Goal: Navigation & Orientation: Find specific page/section

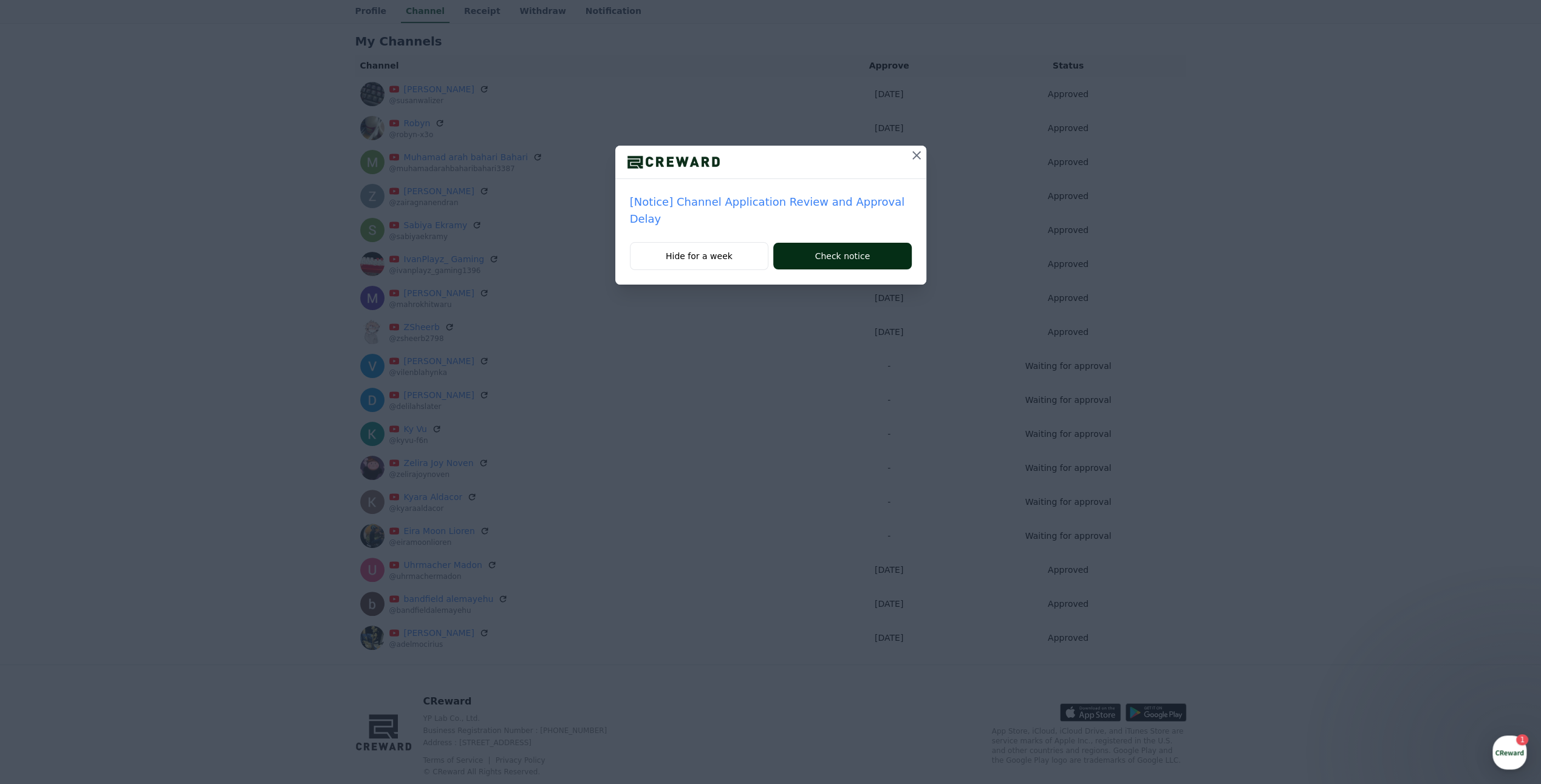
click at [867, 260] on button "Check notice" at bounding box center [842, 256] width 138 height 27
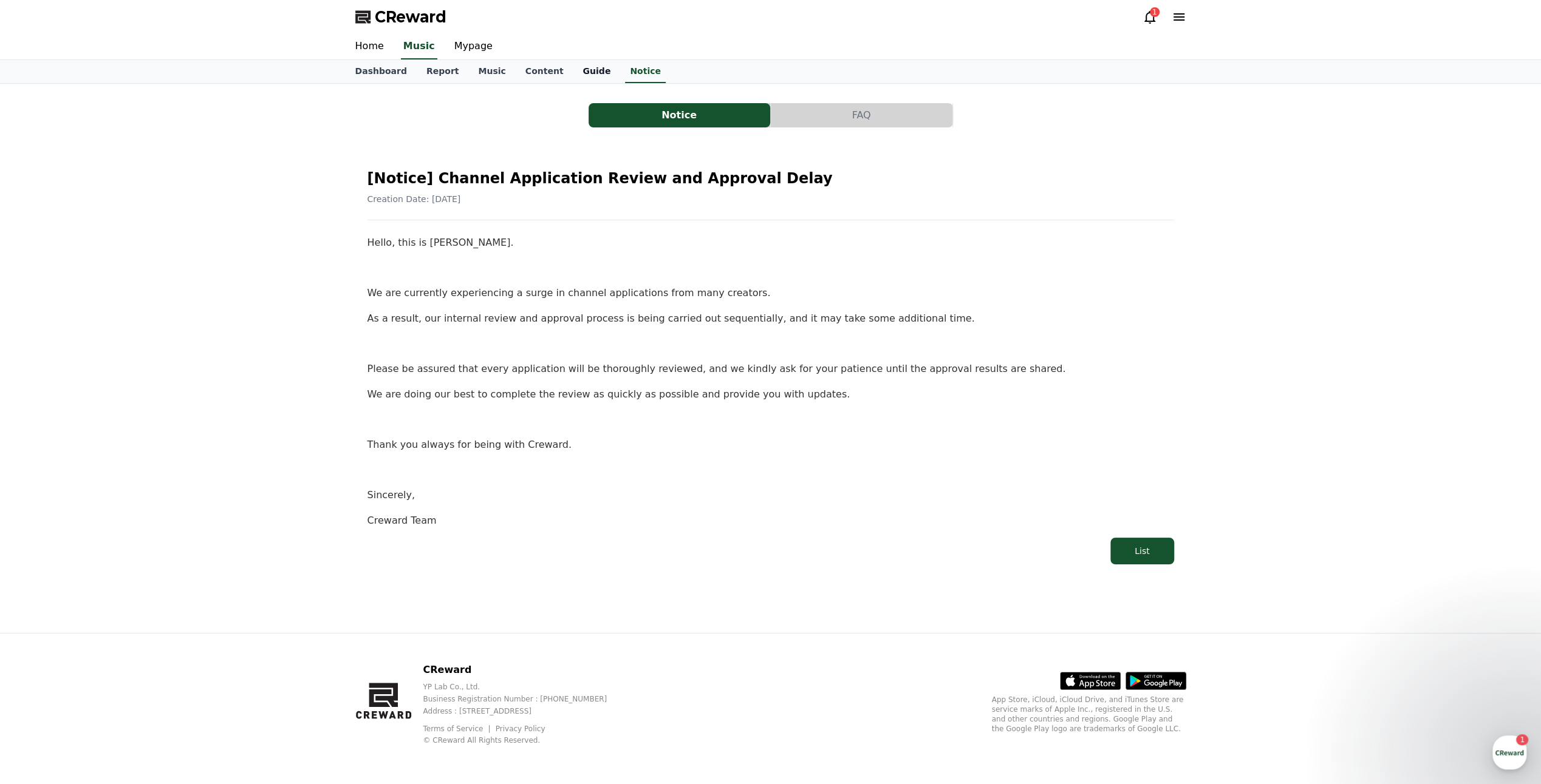
click at [583, 71] on link "Guide" at bounding box center [596, 71] width 48 height 23
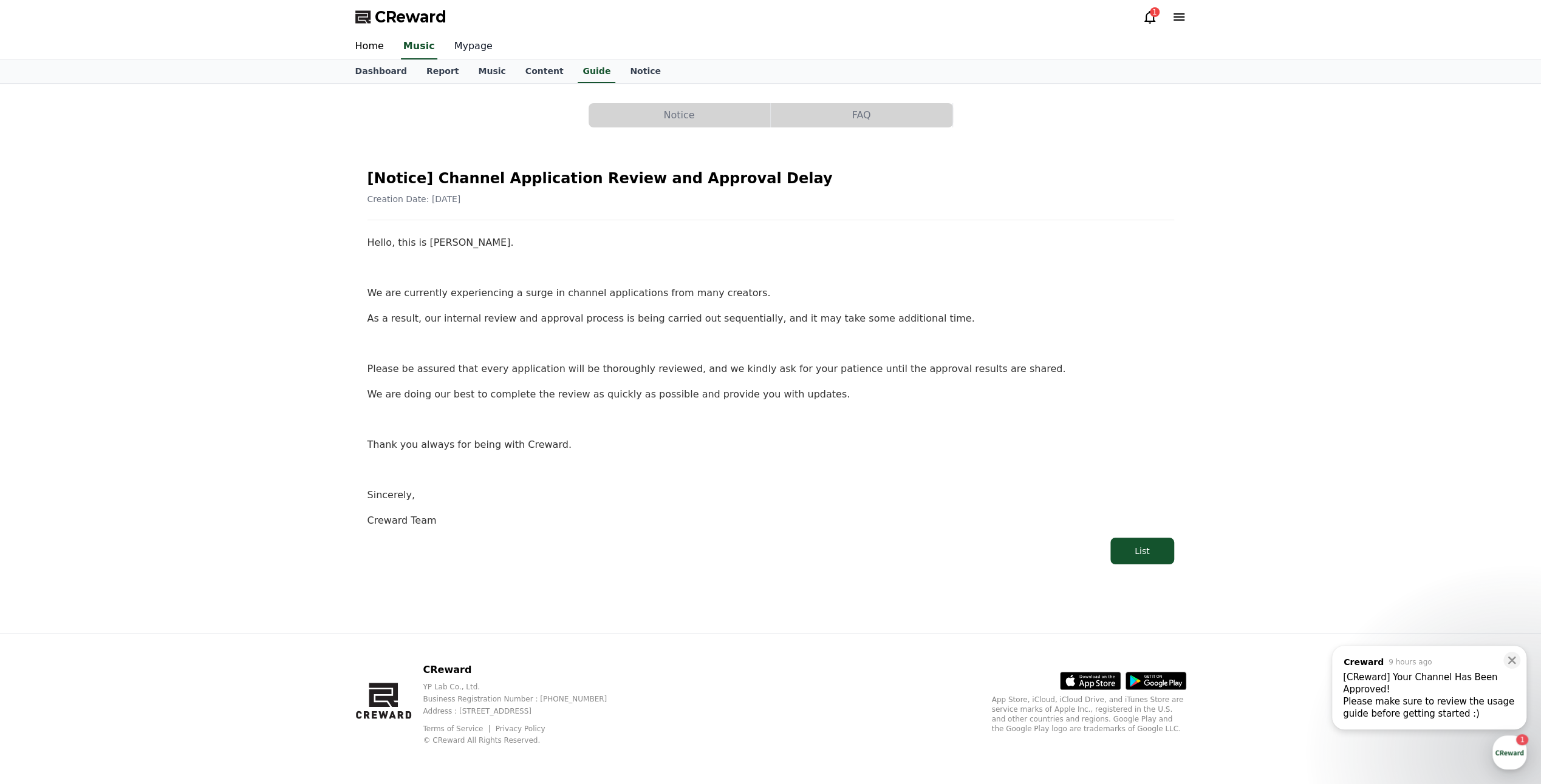
click at [480, 54] on link "Mypage" at bounding box center [473, 46] width 57 height 25
select select "**********"
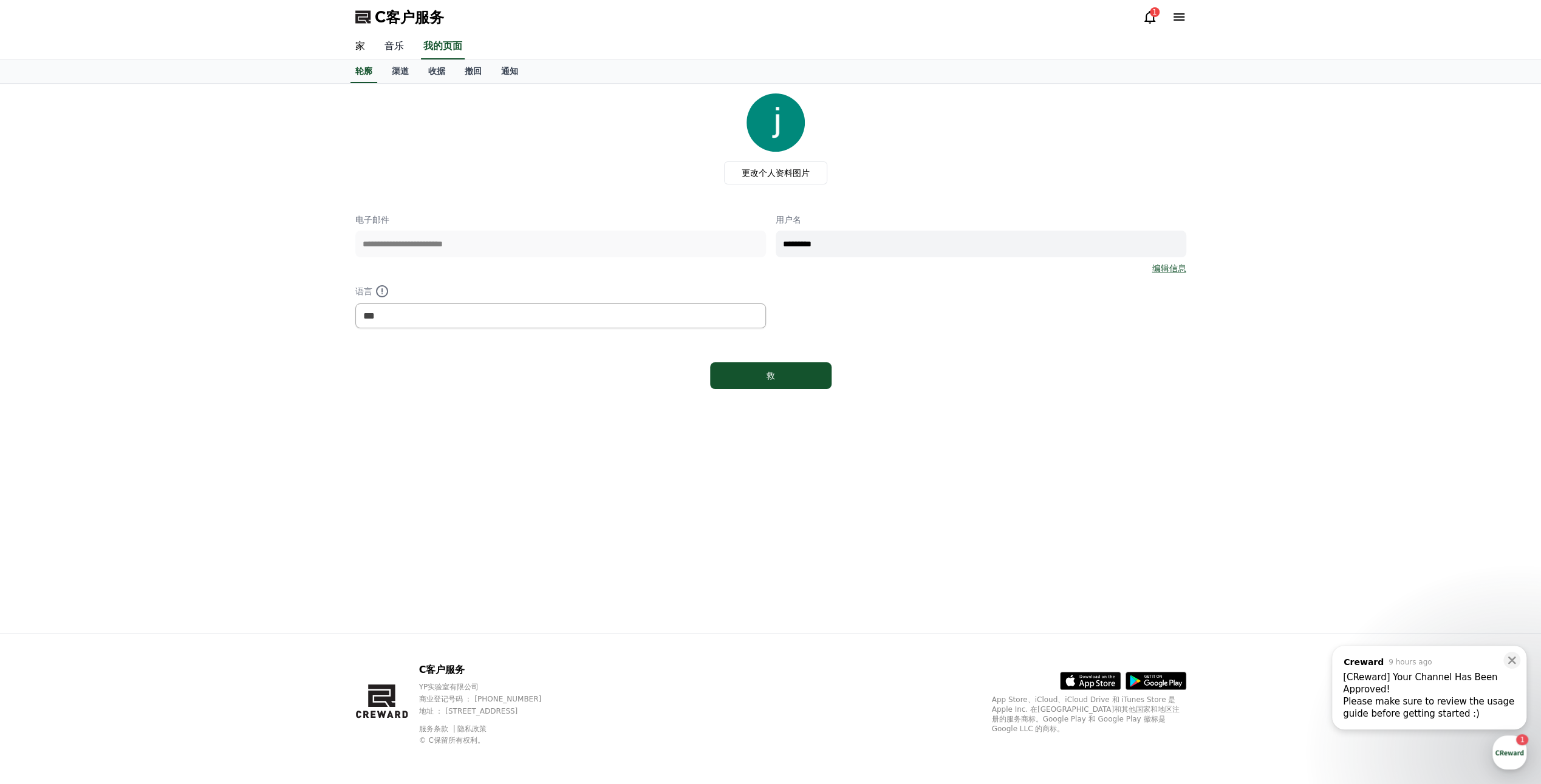
click at [385, 51] on link "音乐" at bounding box center [394, 46] width 39 height 25
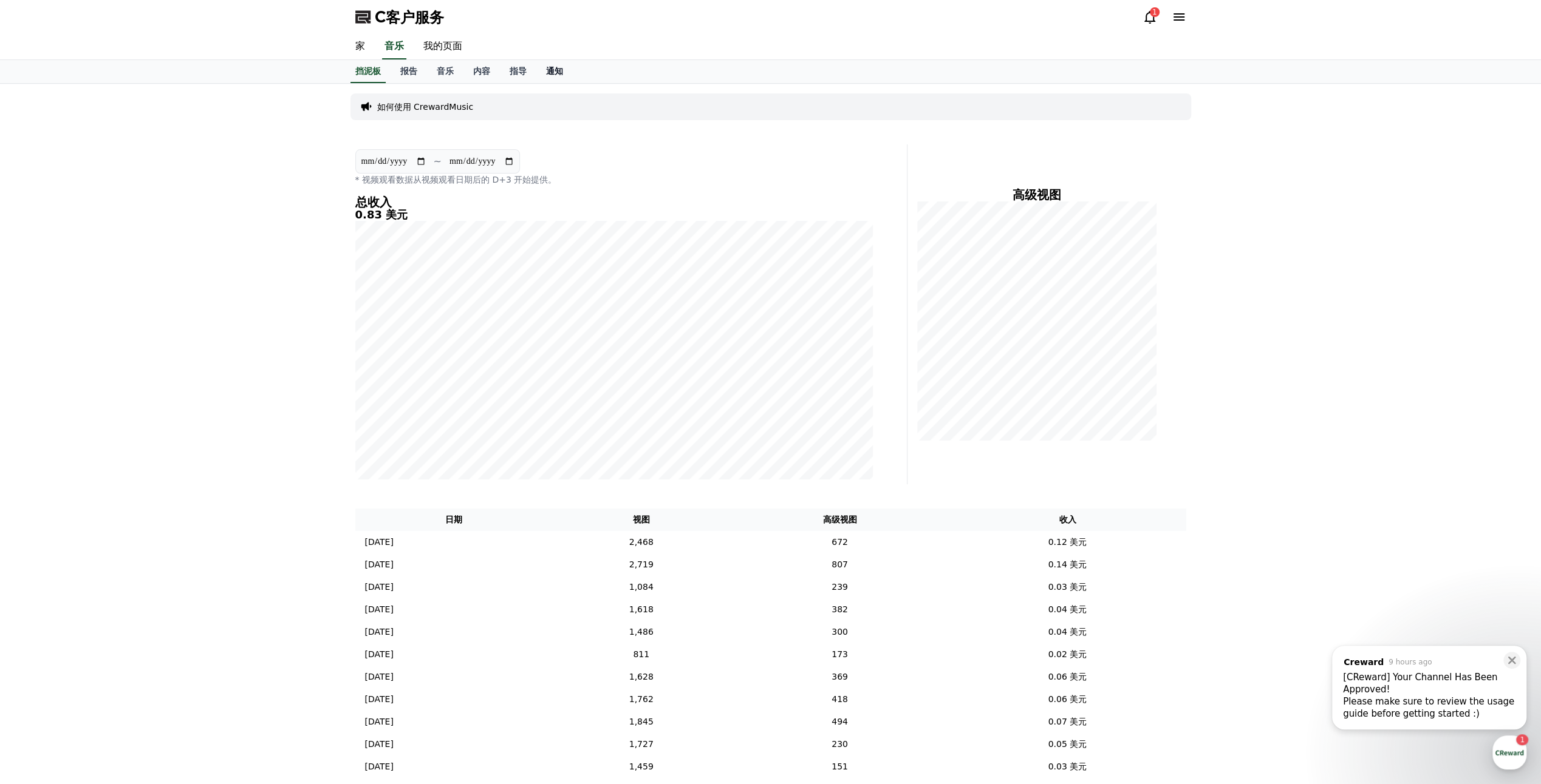
click at [552, 71] on font "通知" at bounding box center [555, 70] width 17 height 10
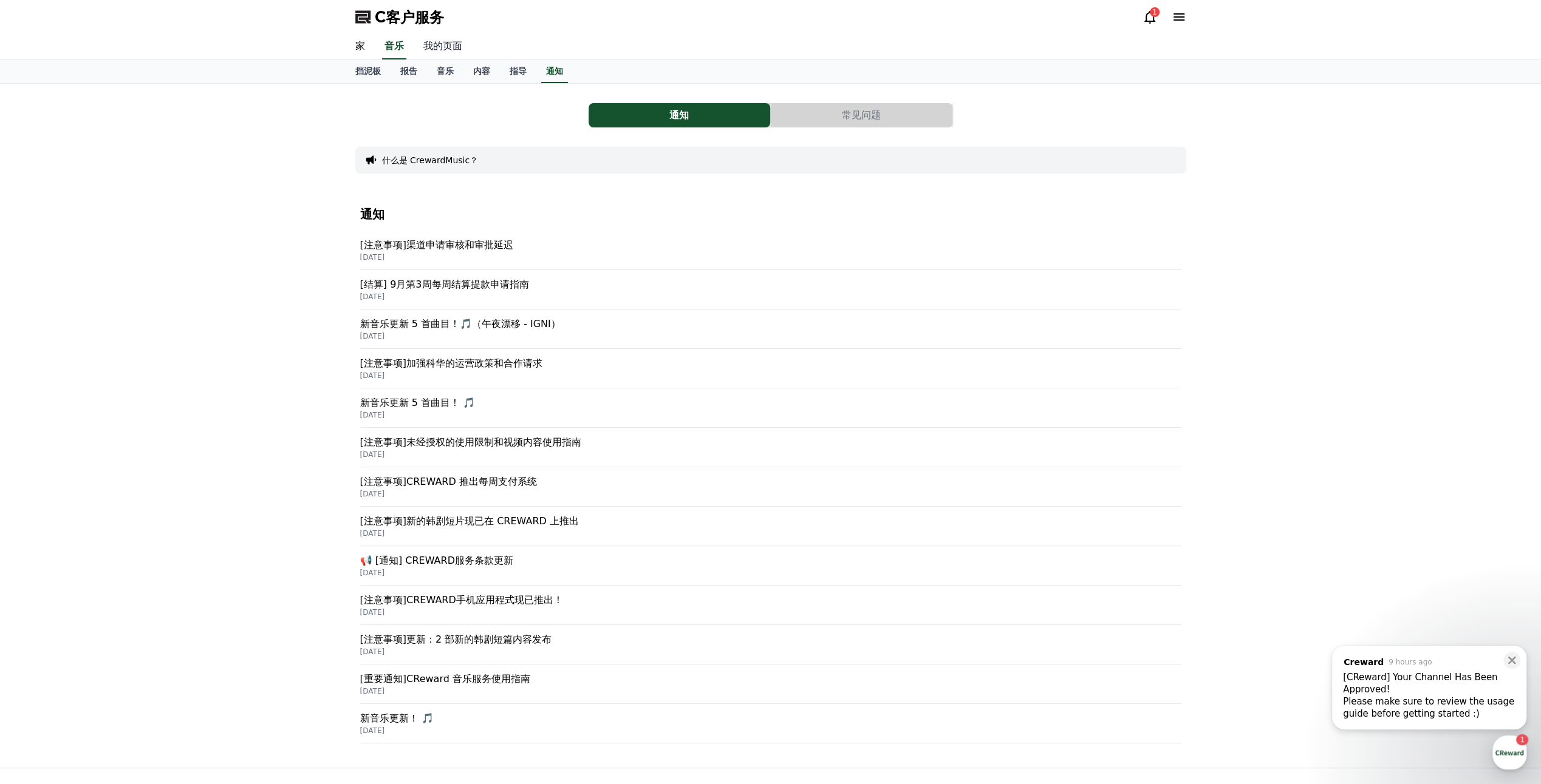
drag, startPoint x: 442, startPoint y: 49, endPoint x: 455, endPoint y: 55, distance: 14.3
click at [442, 49] on link "我的页面" at bounding box center [442, 46] width 58 height 25
select select "**********"
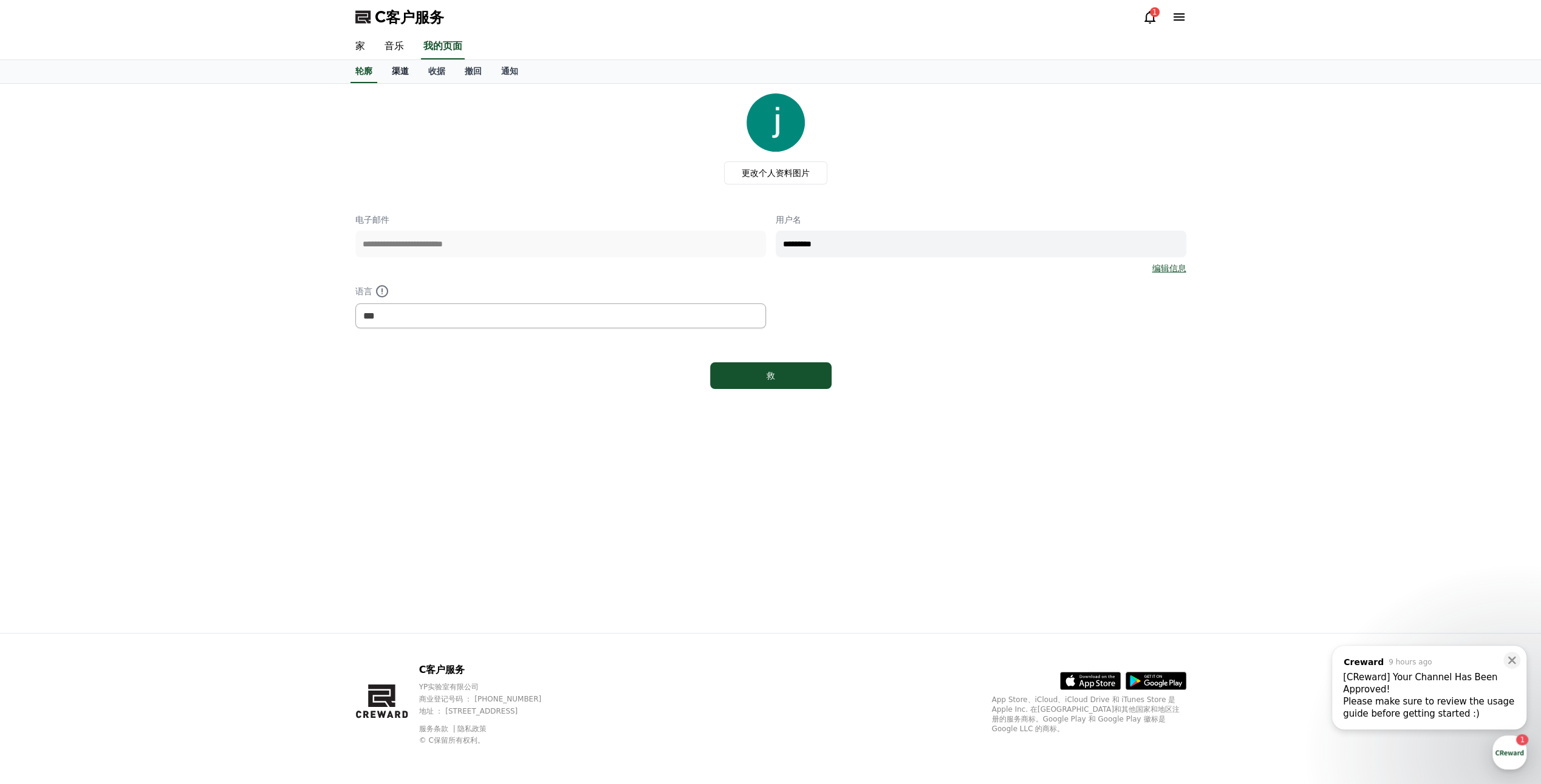
click at [402, 74] on font "渠道" at bounding box center [400, 70] width 17 height 10
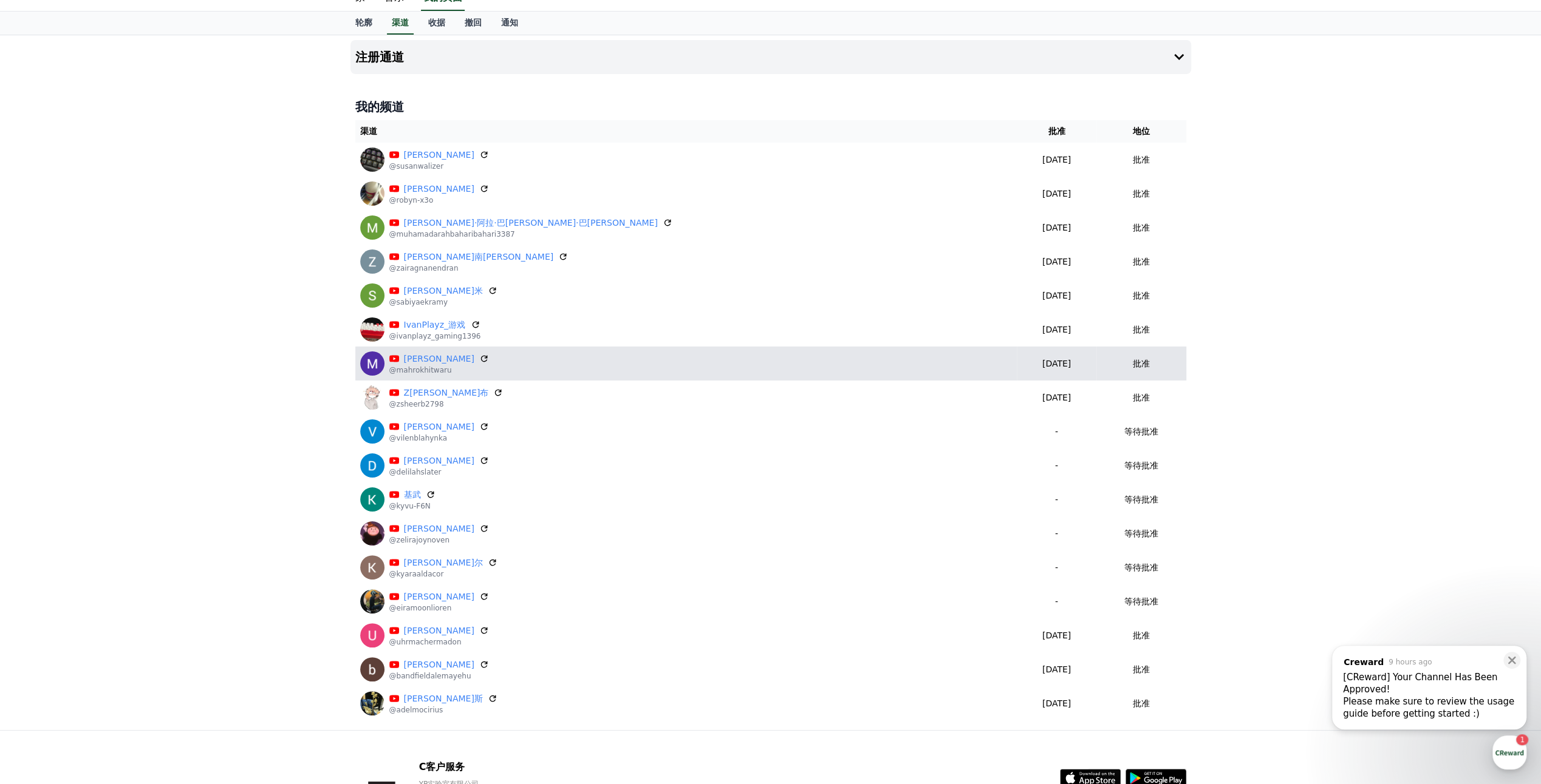
scroll to position [61, 0]
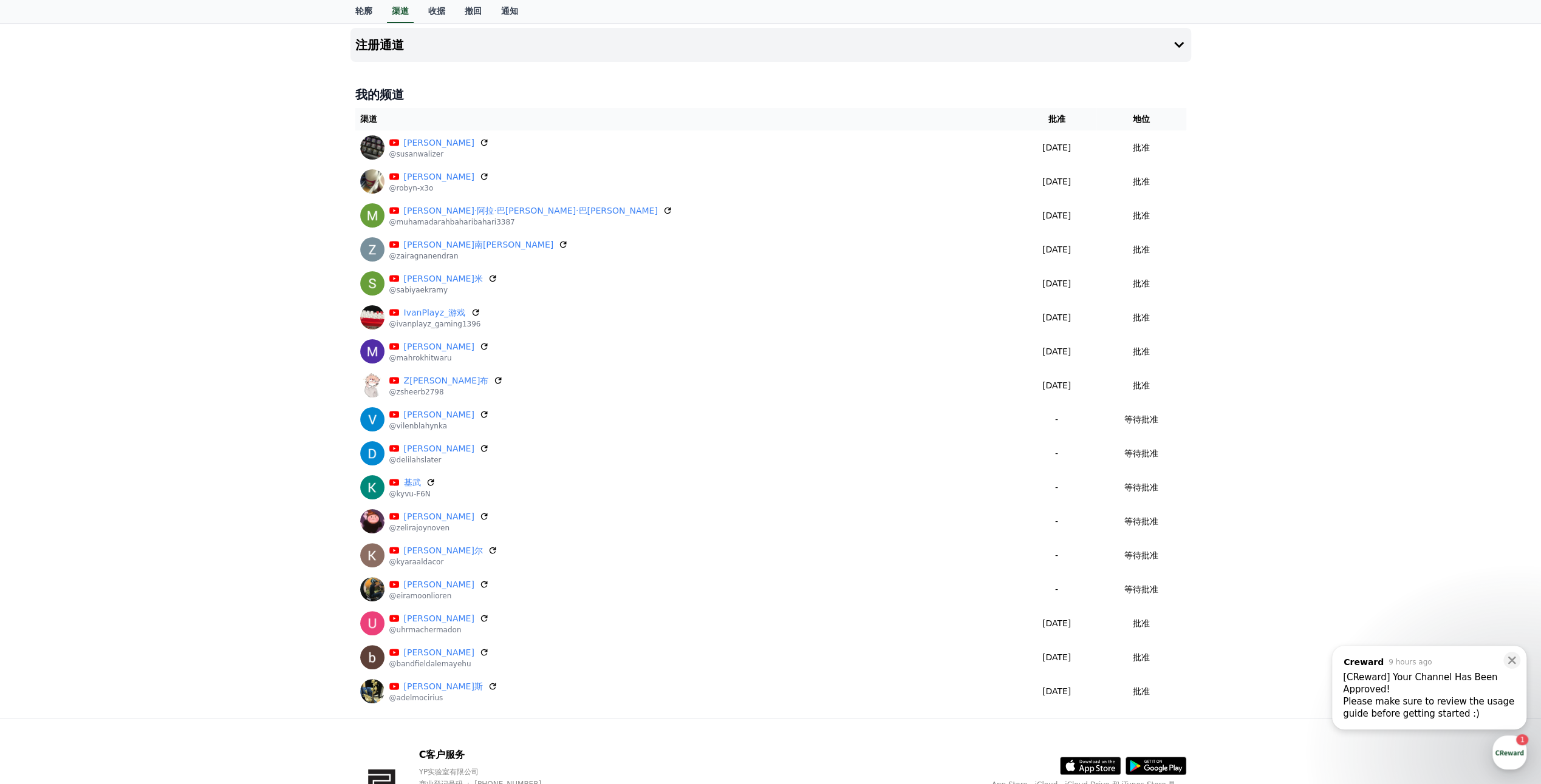
click at [1512, 273] on div "注册通道 我的频道 渠道 批准 地位 苏珊·瓦利泽 @susanwalizer 2025-09-26 09-26 批准 罗宾 @robyn-x3o 2025-…" at bounding box center [770, 371] width 1541 height 695
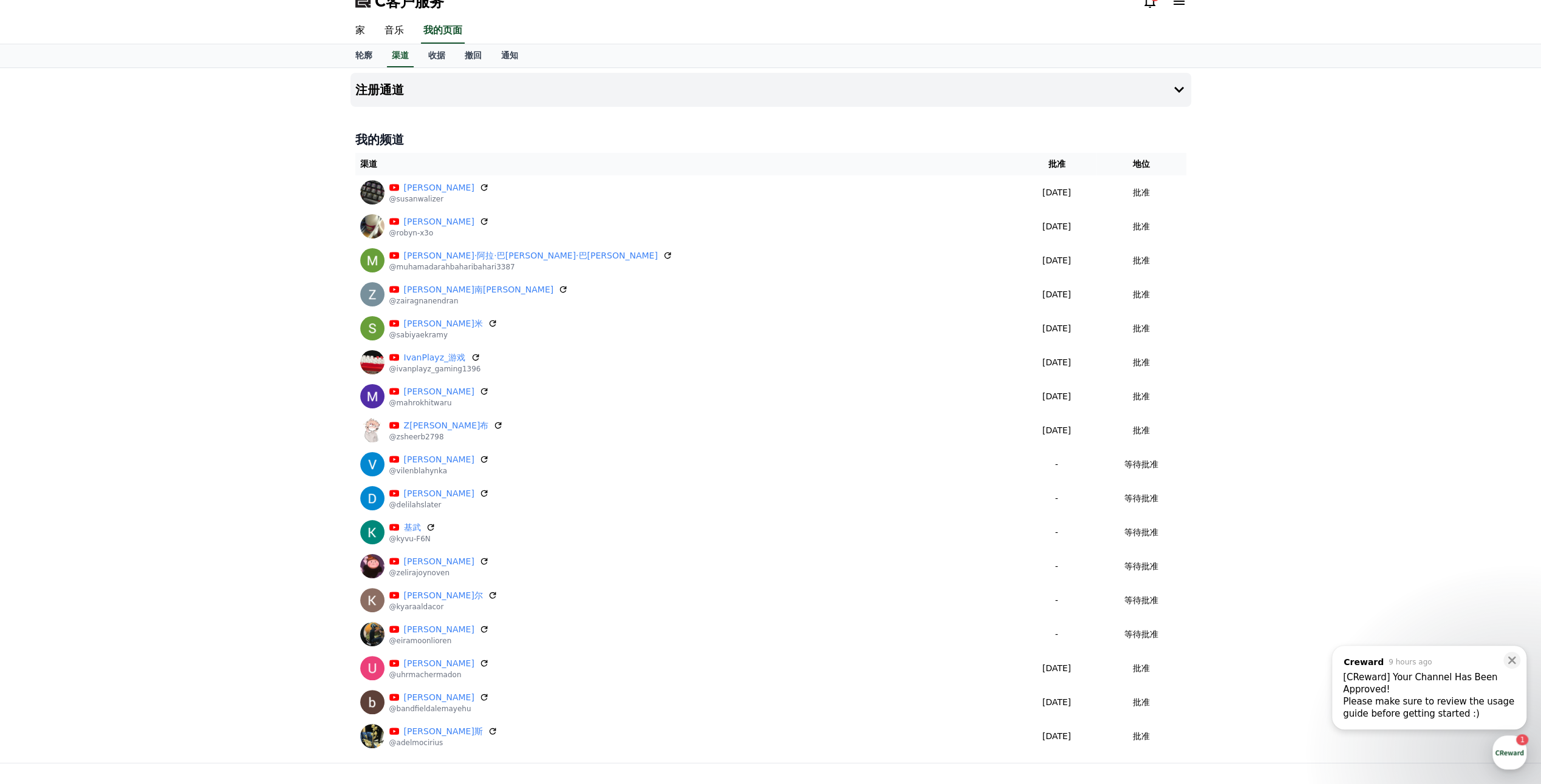
scroll to position [0, 0]
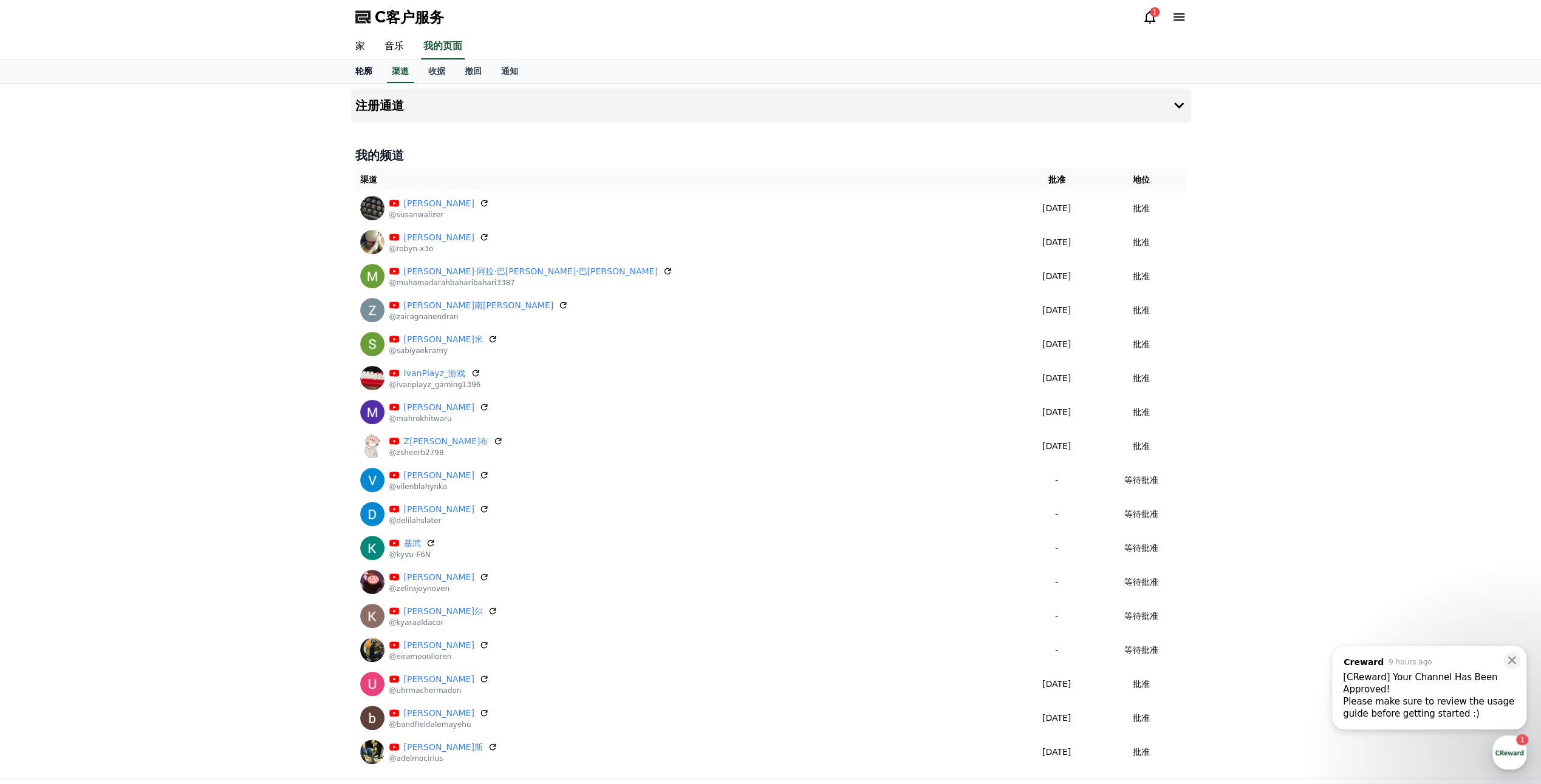
click at [367, 74] on font "轮廓" at bounding box center [364, 70] width 17 height 10
select select "**********"
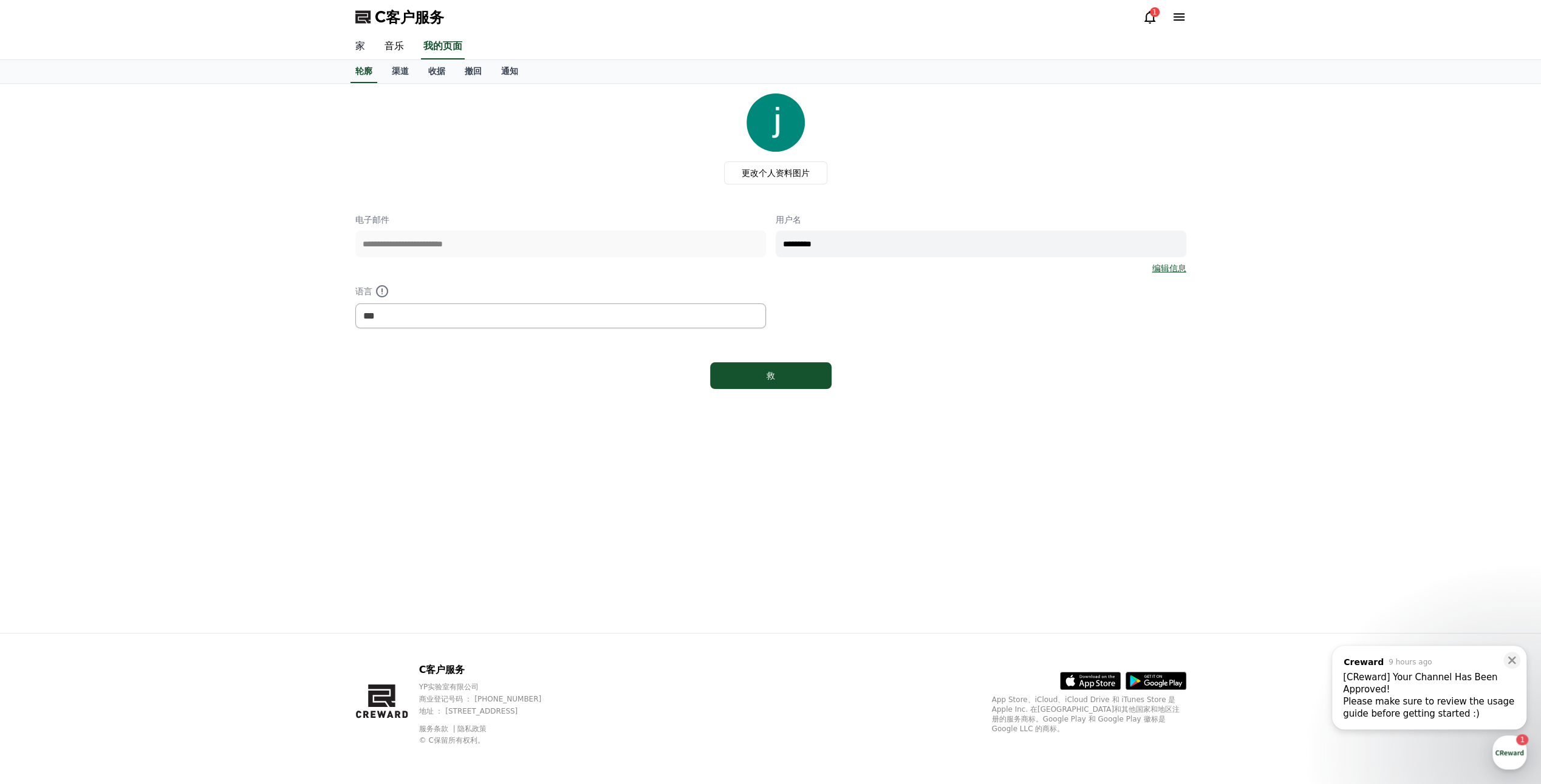
click at [360, 49] on link "家" at bounding box center [360, 46] width 30 height 25
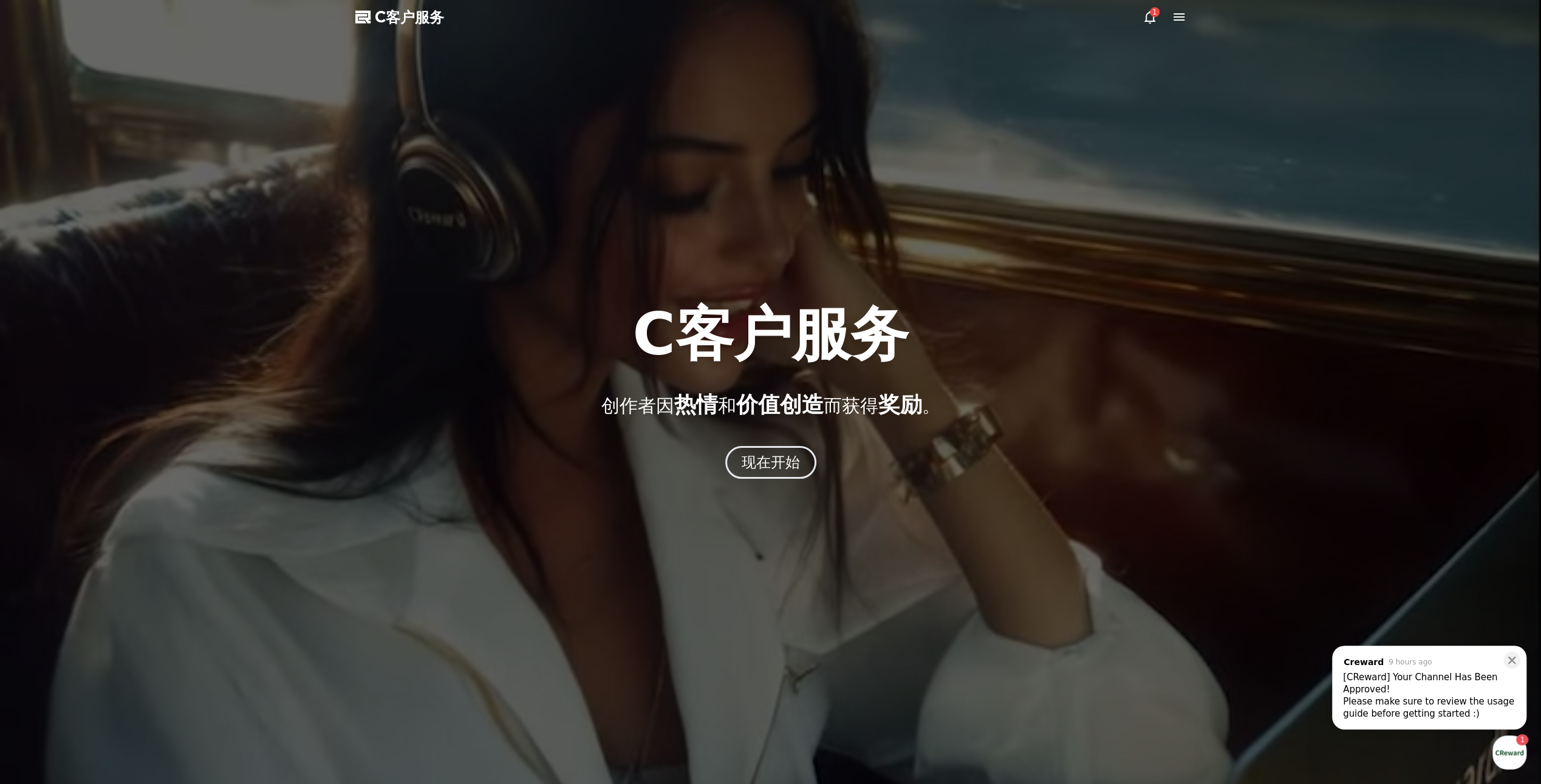
drag, startPoint x: 767, startPoint y: 480, endPoint x: 766, endPoint y: 458, distance: 22.0
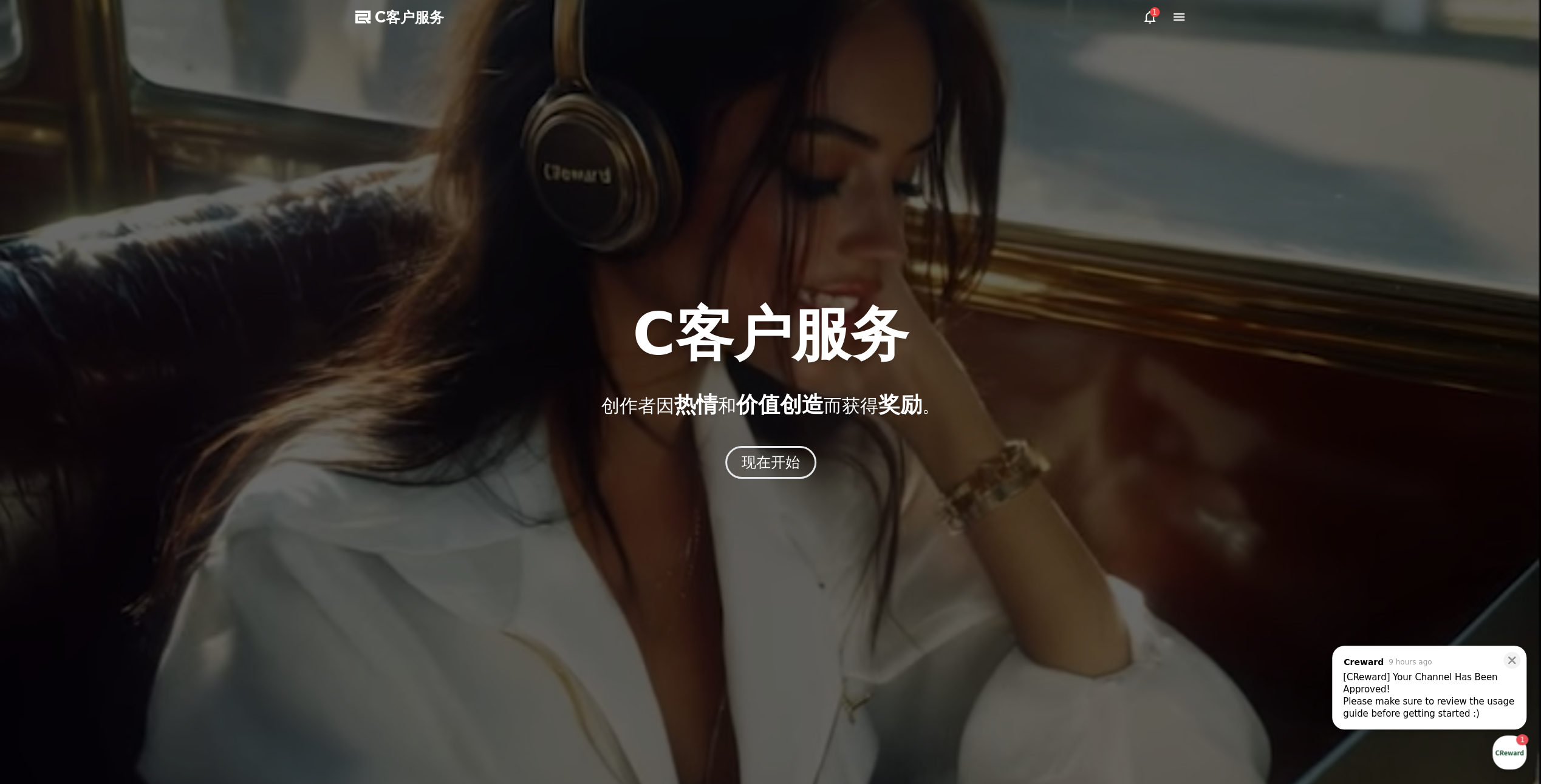
click at [766, 479] on div at bounding box center [770, 392] width 1541 height 784
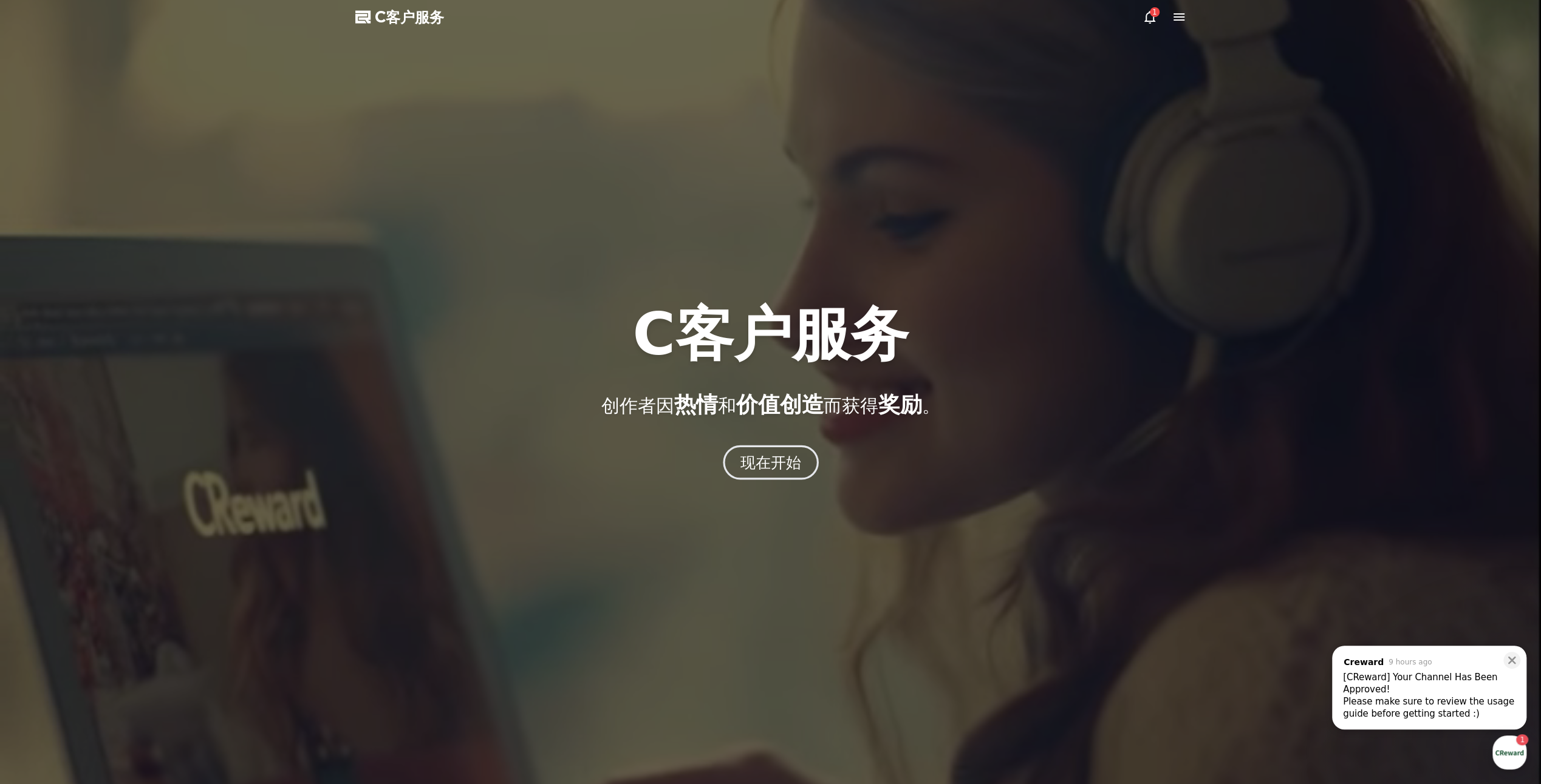
click at [766, 458] on font "现在开始" at bounding box center [770, 462] width 62 height 17
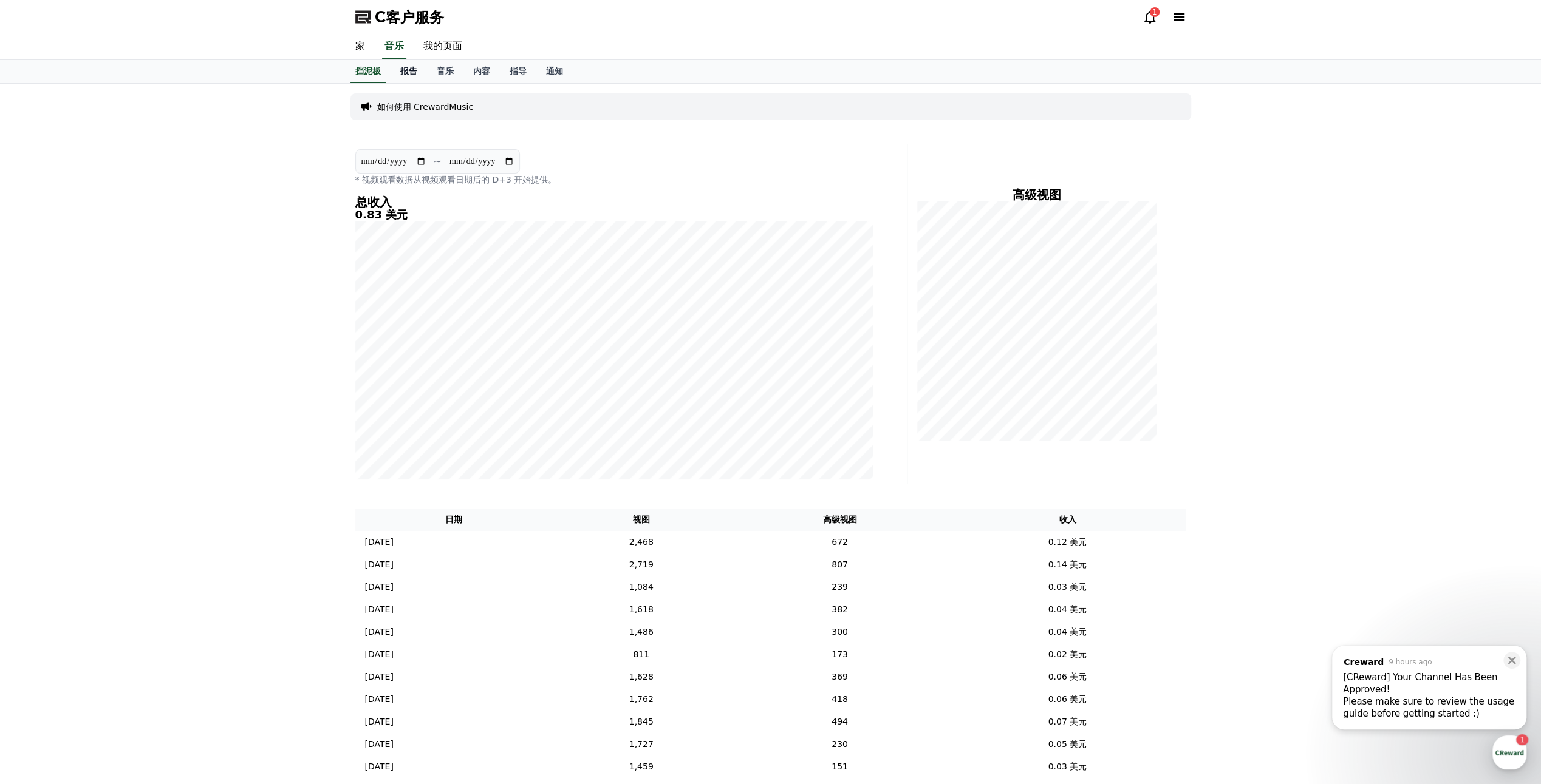
click at [423, 74] on link "报告" at bounding box center [409, 71] width 36 height 23
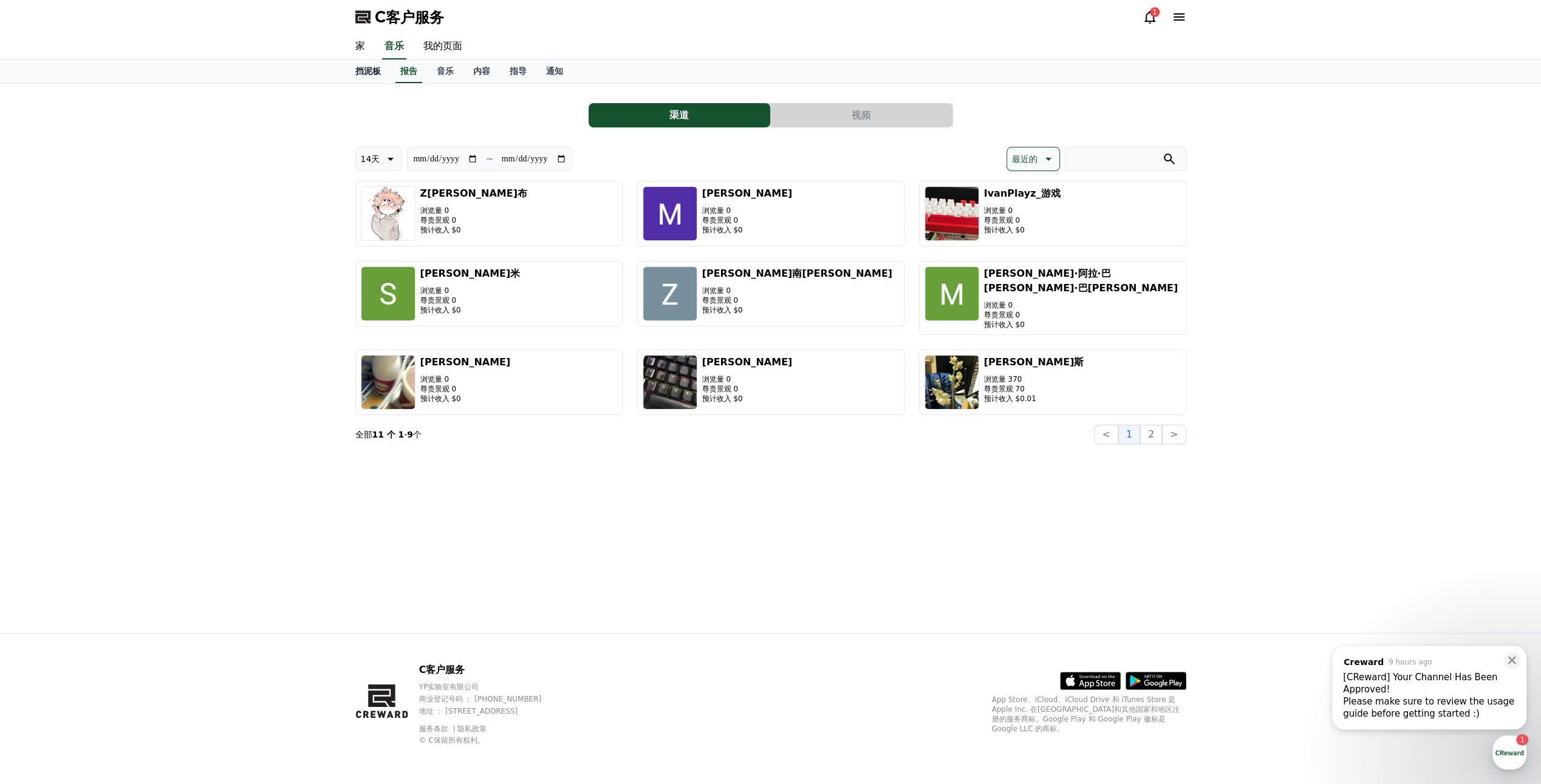
click at [360, 68] on font "挡泥板" at bounding box center [367, 70] width 25 height 10
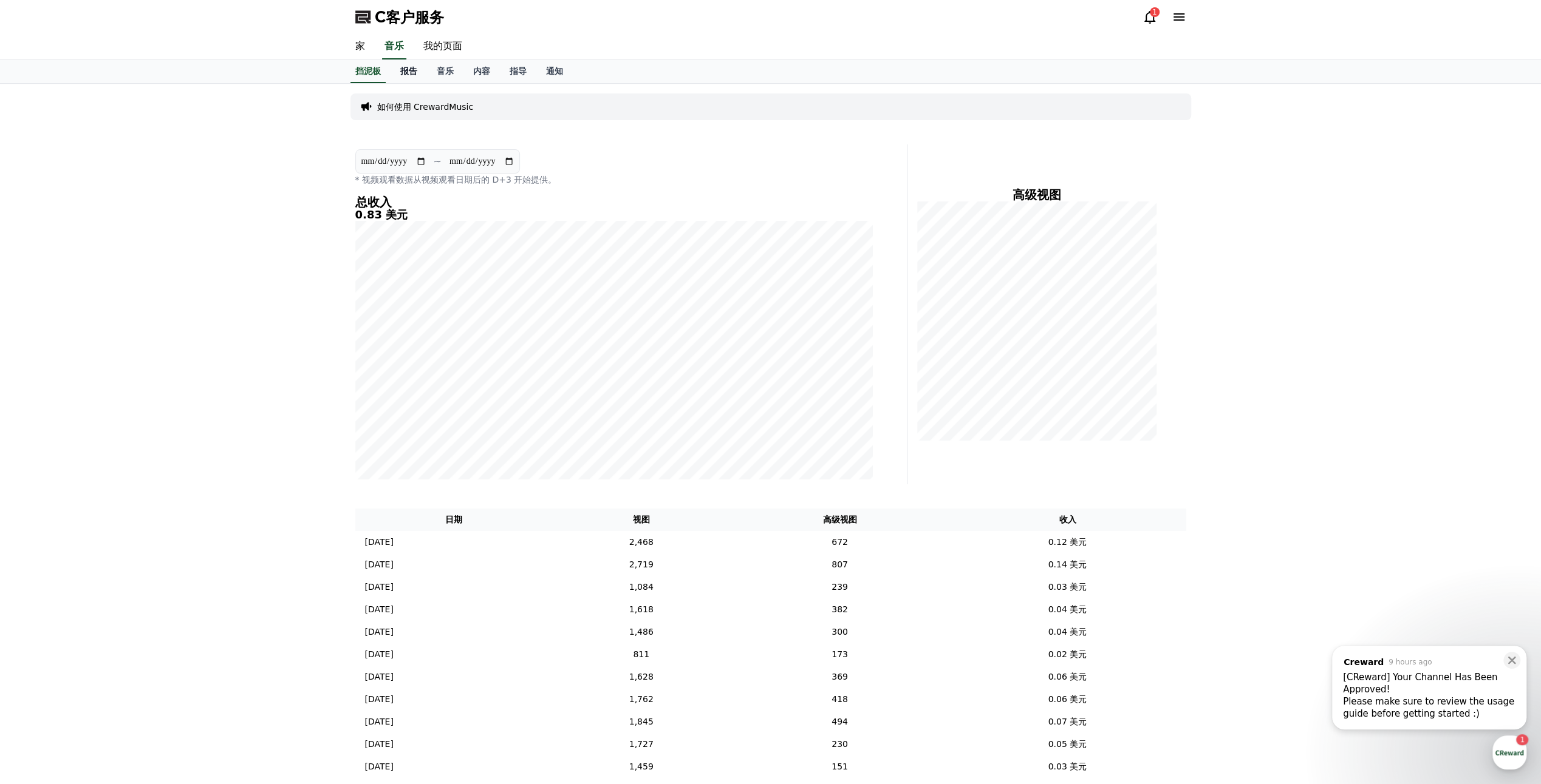
click at [407, 69] on font "报告" at bounding box center [409, 70] width 17 height 10
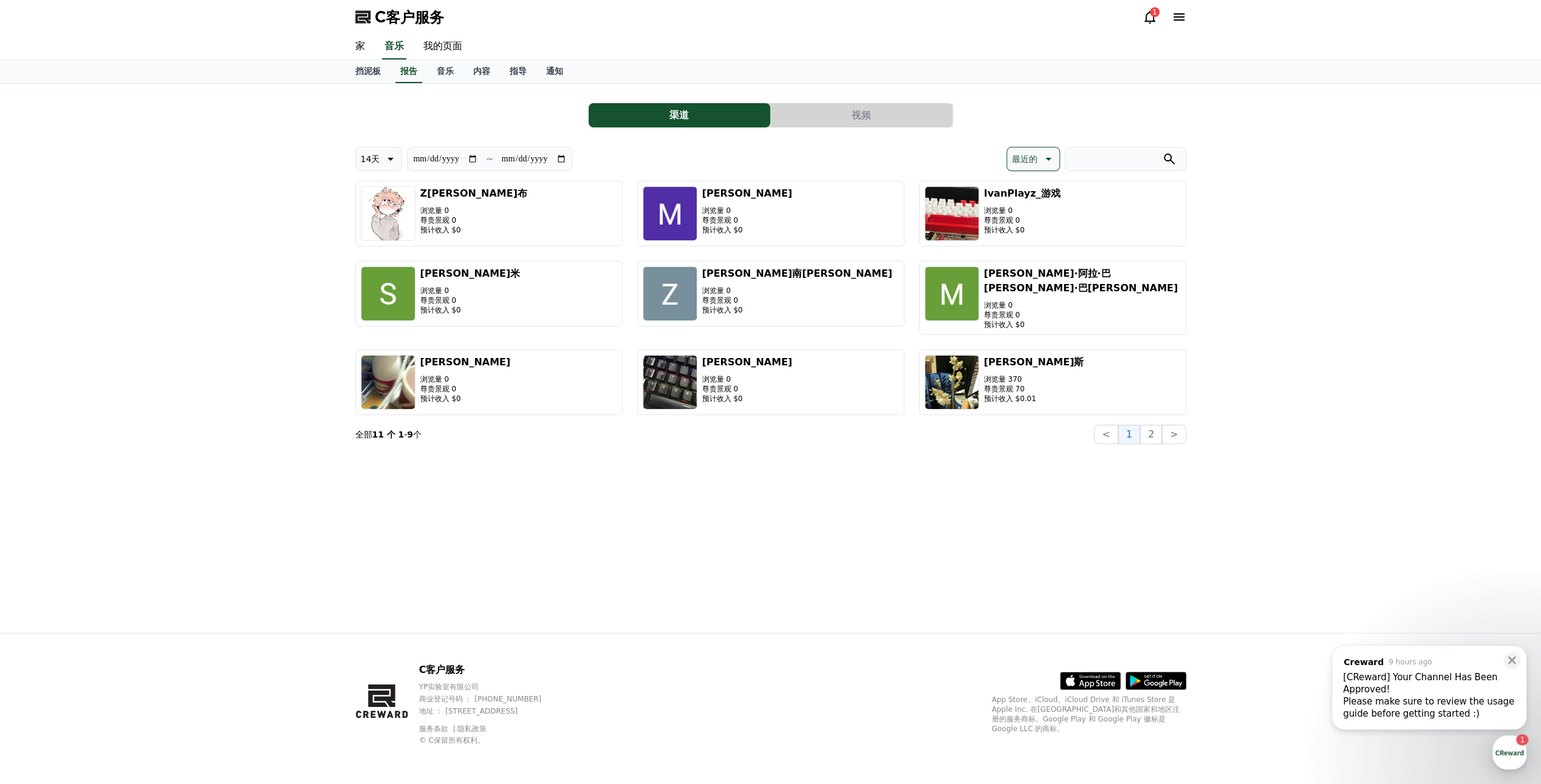
click at [788, 612] on div "**********" at bounding box center [770, 358] width 850 height 550
click at [354, 55] on link "家" at bounding box center [360, 46] width 30 height 25
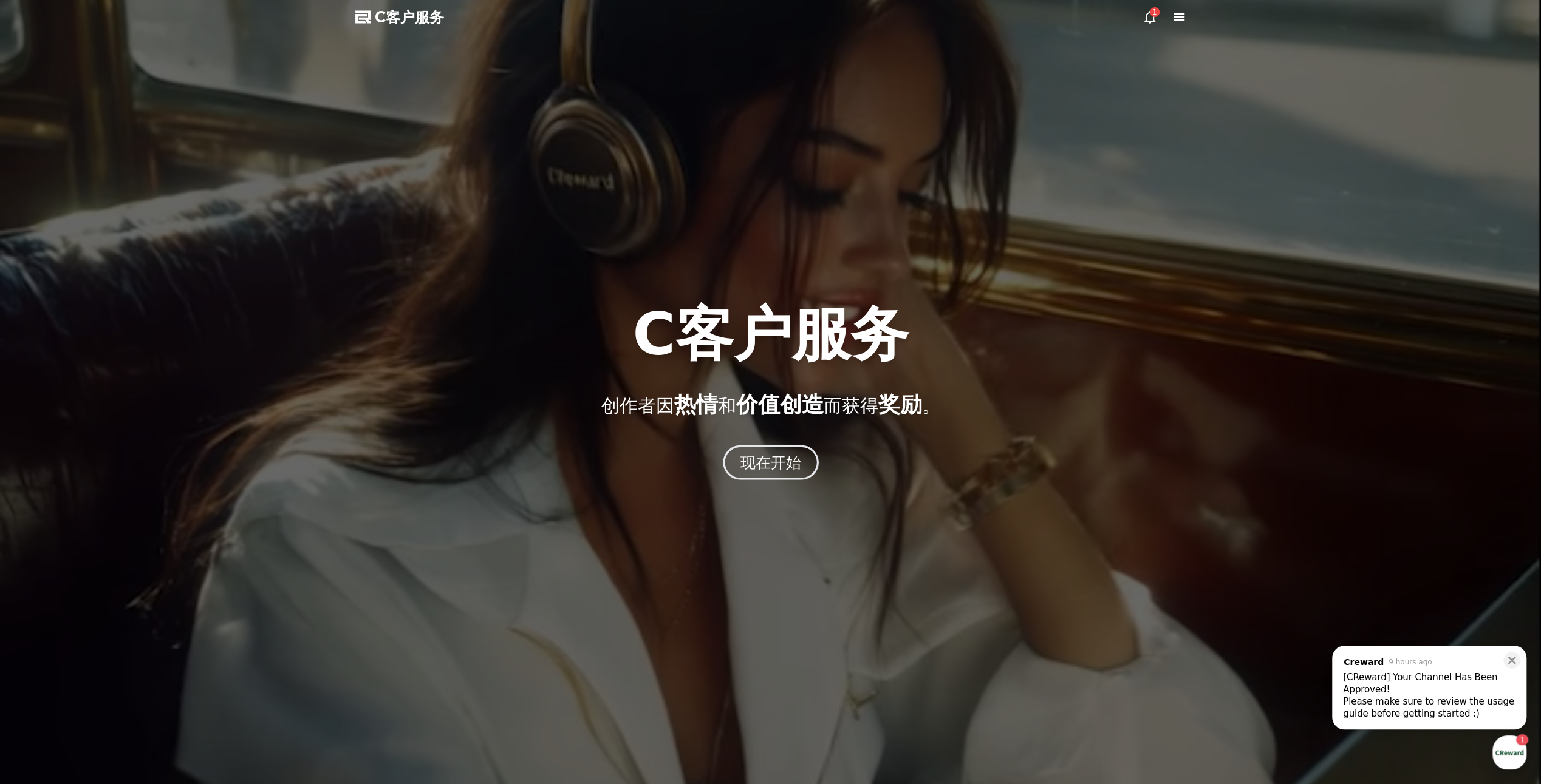
click at [796, 463] on font "现在开始" at bounding box center [770, 462] width 62 height 17
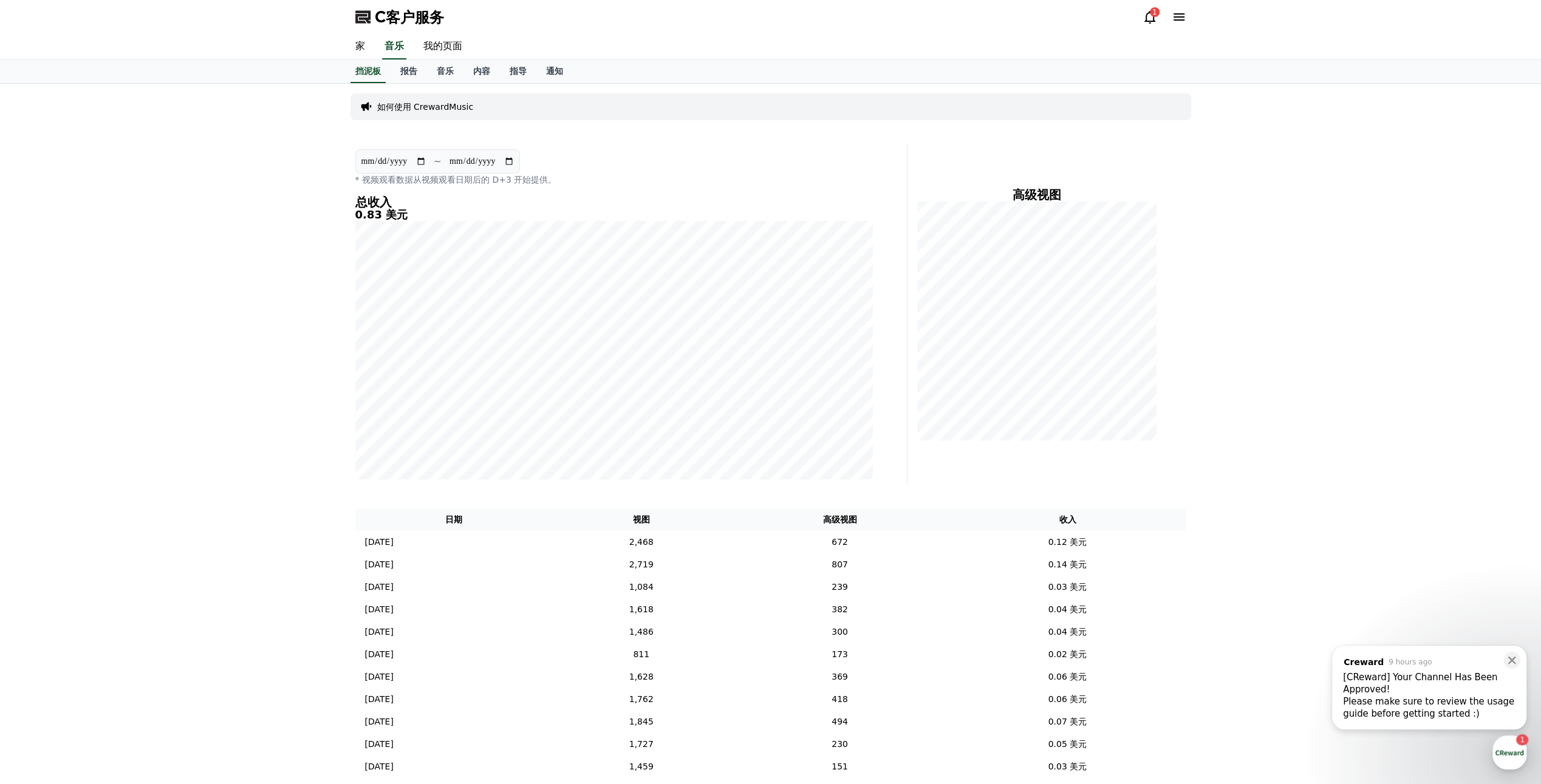
click at [173, 109] on div "**********" at bounding box center [770, 574] width 1541 height 981
